Goal: Task Accomplishment & Management: Use online tool/utility

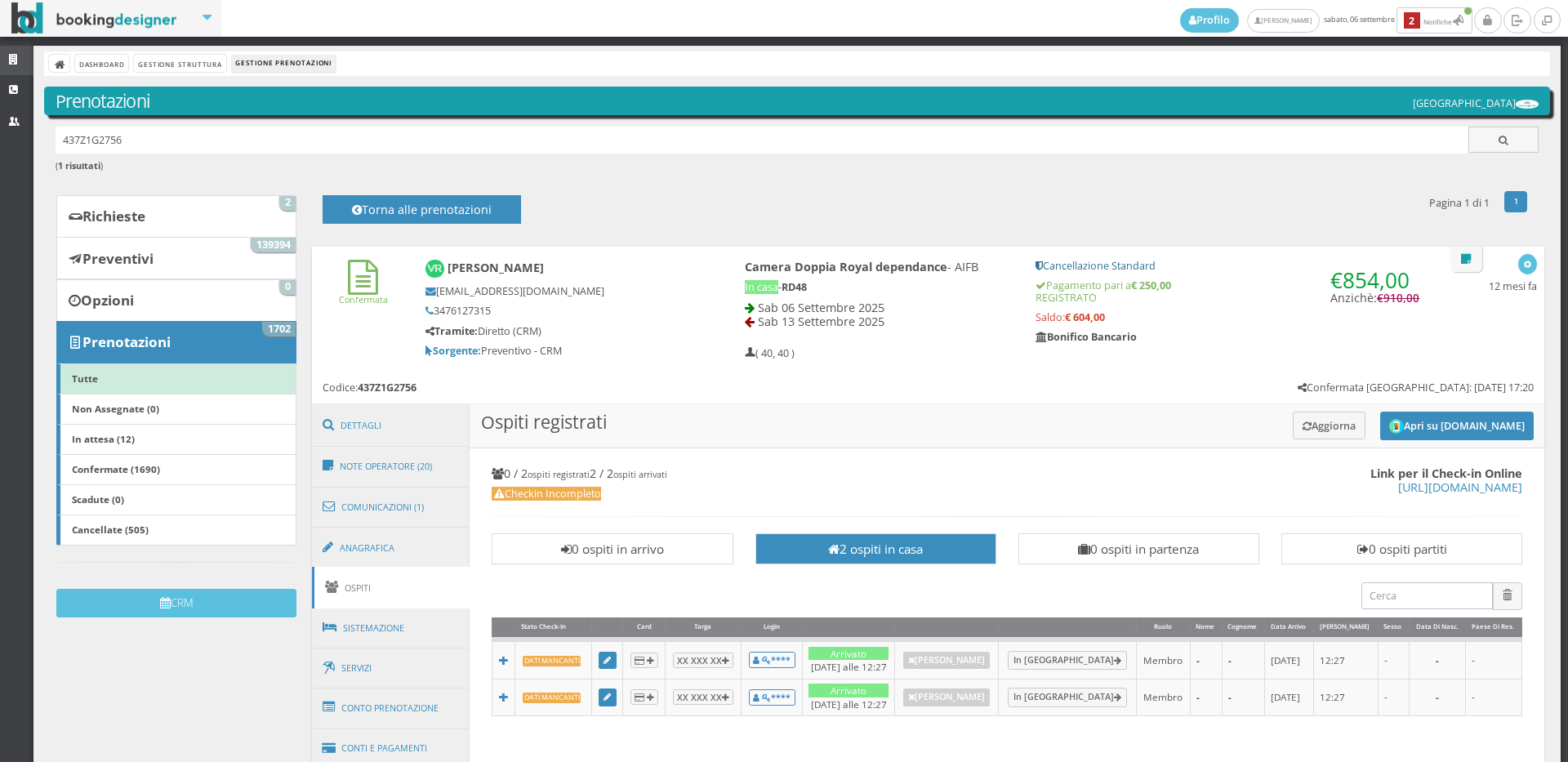
click at [15, 51] on link "Strutture" at bounding box center [16, 60] width 33 height 29
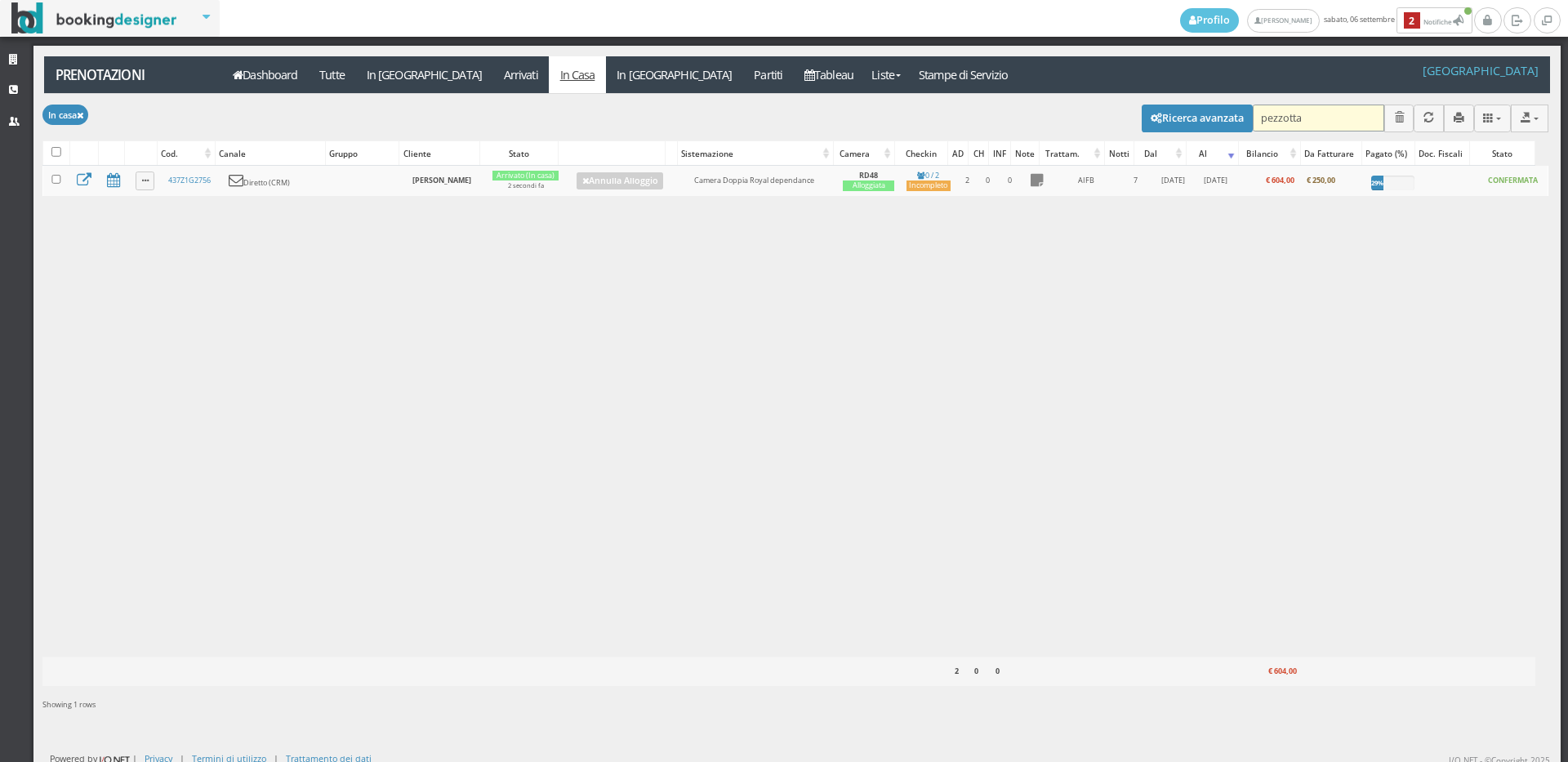
click at [1306, 116] on input "pezzotta" at bounding box center [1319, 117] width 132 height 27
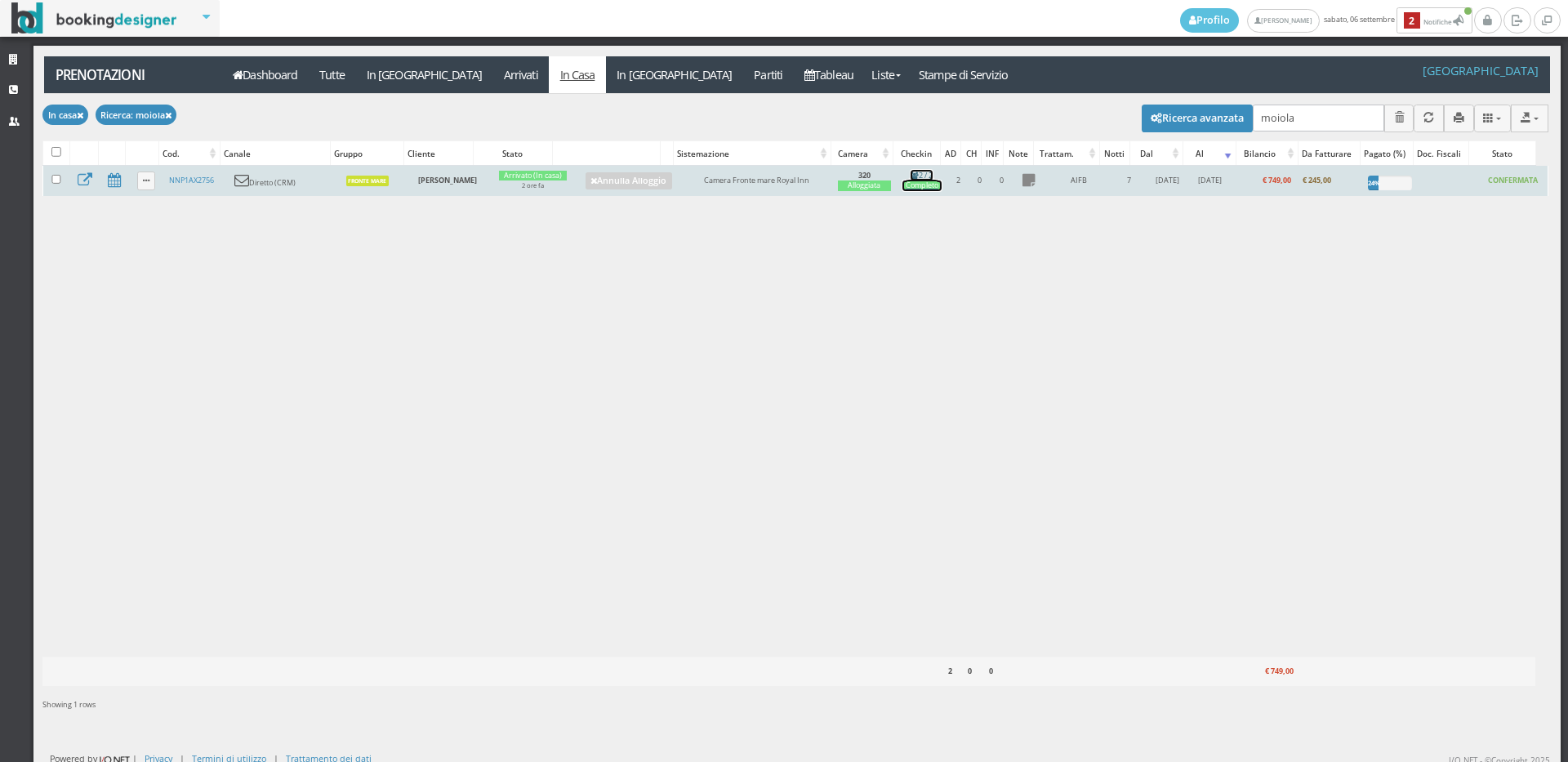
click at [911, 176] on icon at bounding box center [915, 175] width 9 height 8
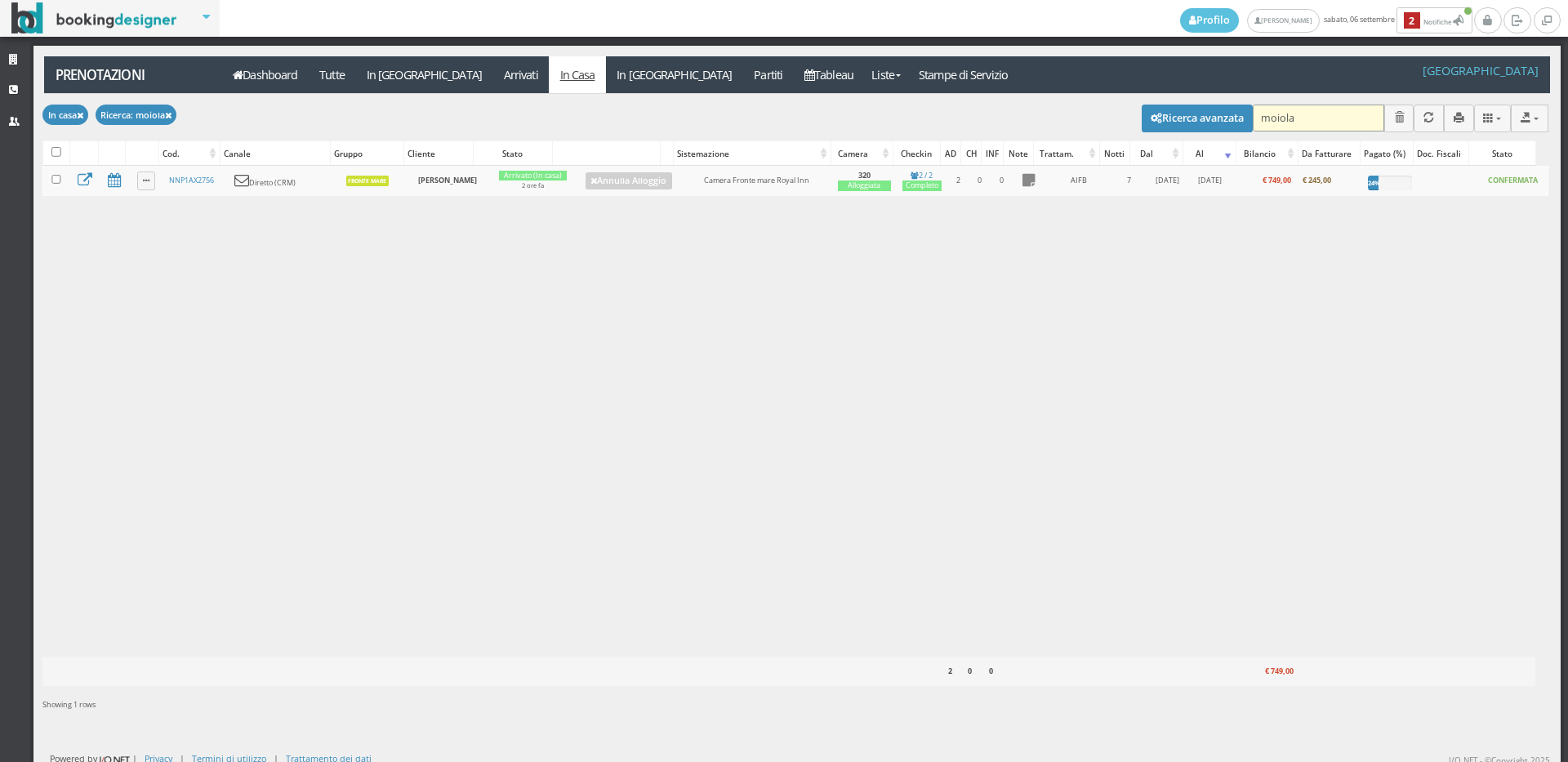
click at [1321, 119] on input "moiola" at bounding box center [1319, 117] width 132 height 27
type input "m"
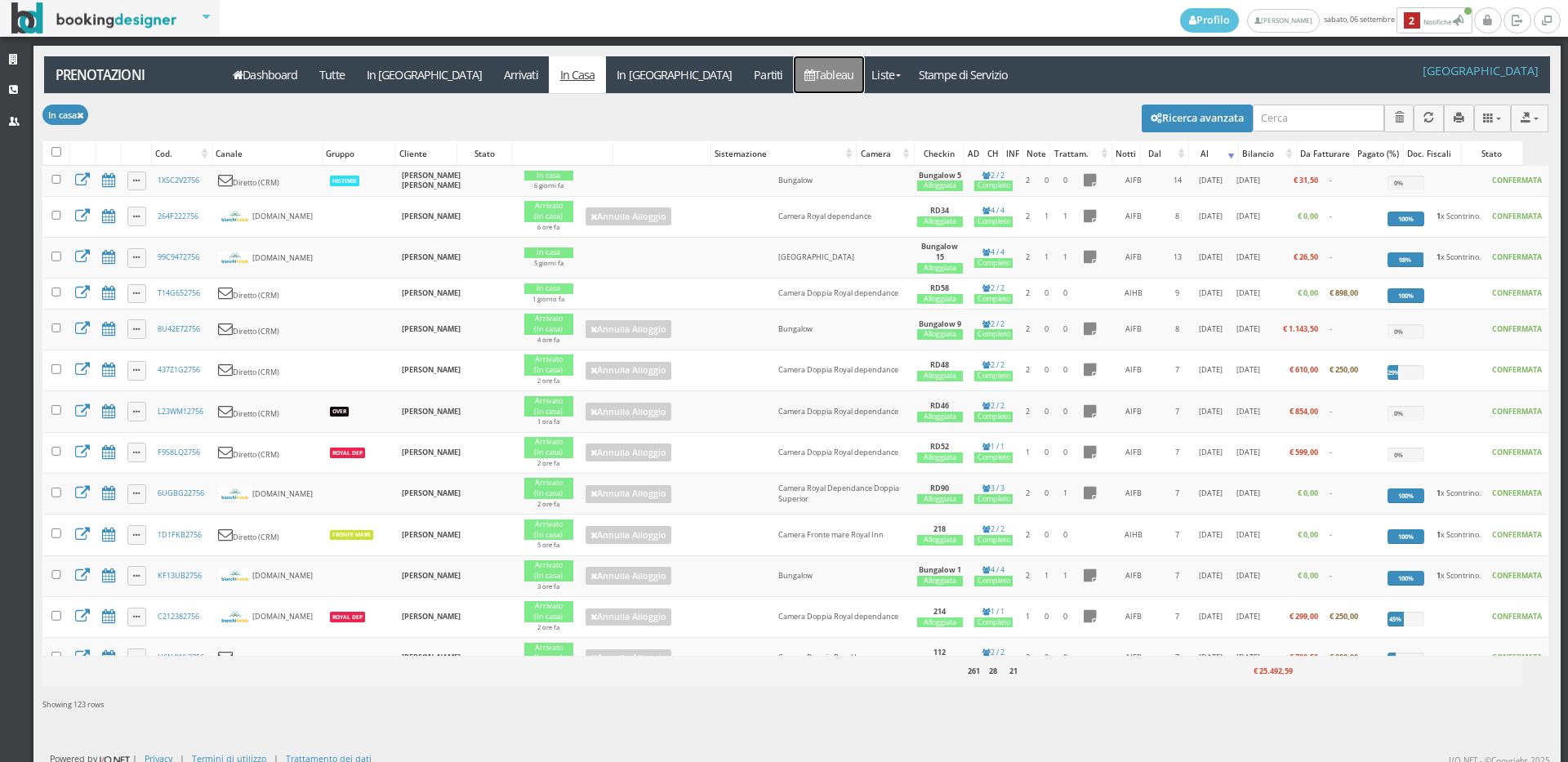
click at [794, 68] on link "Tableau" at bounding box center [829, 74] width 71 height 37
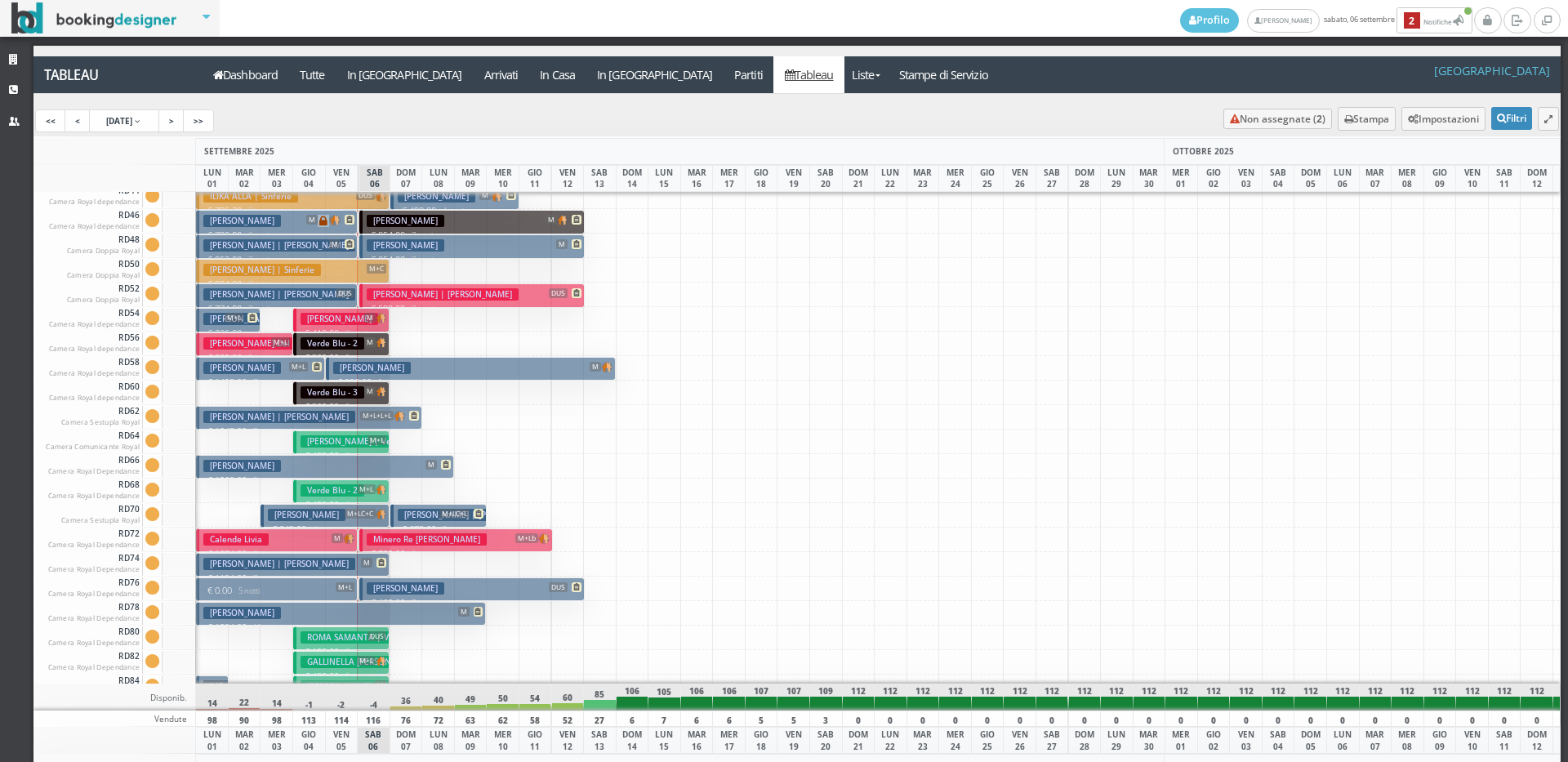
scroll to position [1827, 0]
